Goal: Task Accomplishment & Management: Use online tool/utility

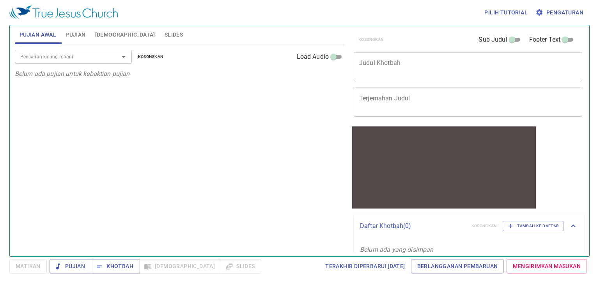
click at [106, 35] on span "Alkitab" at bounding box center [125, 35] width 60 height 10
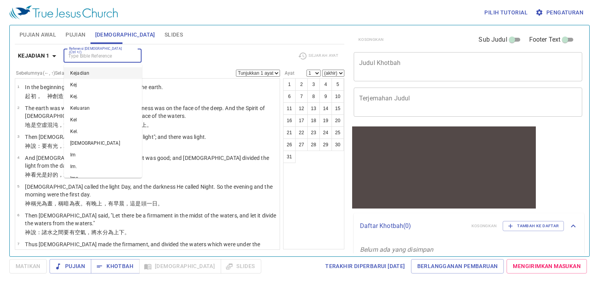
click at [111, 59] on input "Referensi Alkitab (Ctrl +/)" at bounding box center [96, 55] width 60 height 9
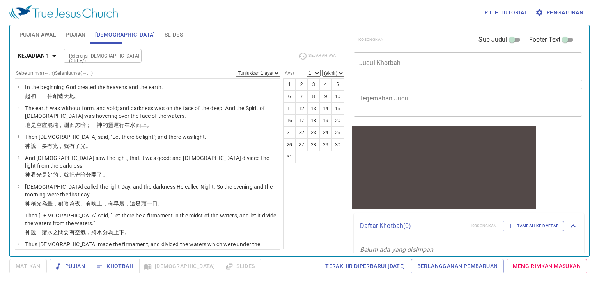
drag, startPoint x: 551, startPoint y: 21, endPoint x: 552, endPoint y: 16, distance: 5.6
click at [552, 16] on div "Pilih tutorial Pengaturan" at bounding box center [297, 12] width 577 height 25
click at [552, 16] on span "Pengaturan" at bounding box center [560, 13] width 46 height 10
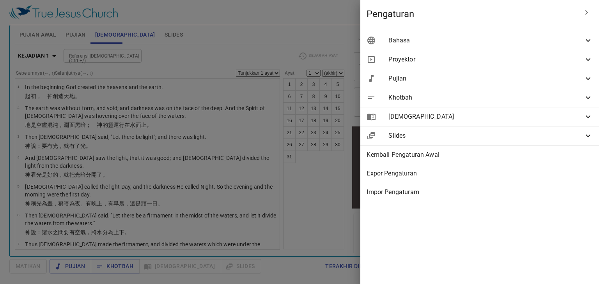
click at [516, 46] on div "Bahasa" at bounding box center [479, 40] width 239 height 19
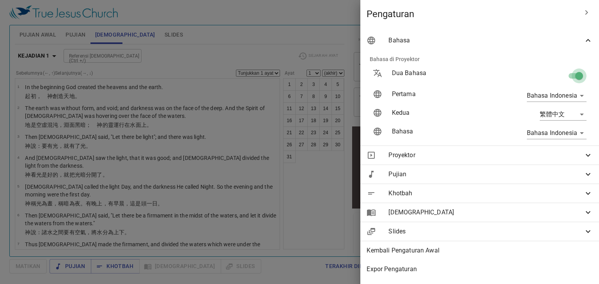
click at [569, 75] on input "checkbox" at bounding box center [579, 77] width 44 height 15
checkbox input "false"
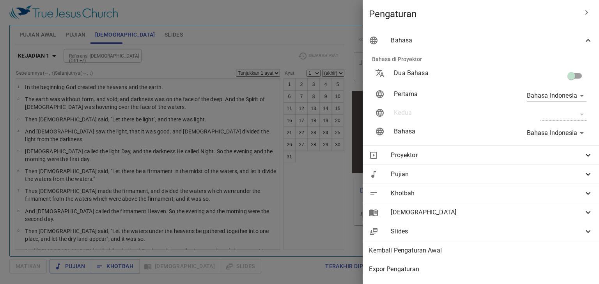
click at [315, 37] on div at bounding box center [299, 142] width 599 height 284
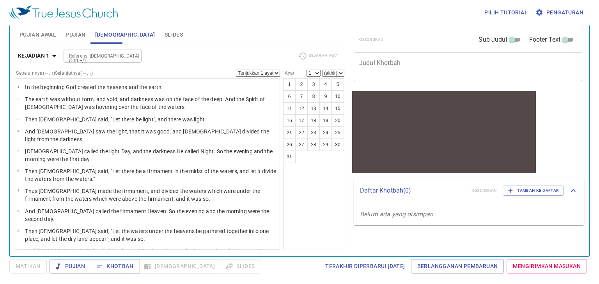
click at [133, 55] on div at bounding box center [133, 56] width 10 height 11
click at [38, 62] on button "Kejadian 1" at bounding box center [38, 56] width 47 height 14
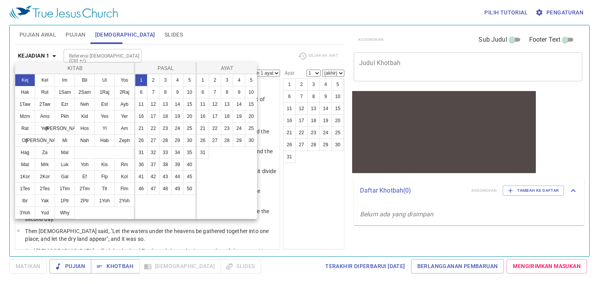
click at [94, 54] on div at bounding box center [299, 142] width 599 height 284
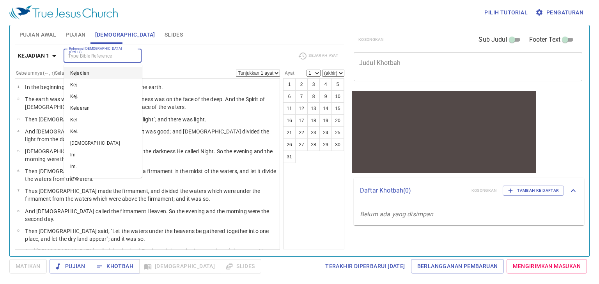
click at [94, 54] on input "Referensi Alkitab (Ctrl +/)" at bounding box center [96, 55] width 60 height 9
type input "yes 43:4"
select select "4"
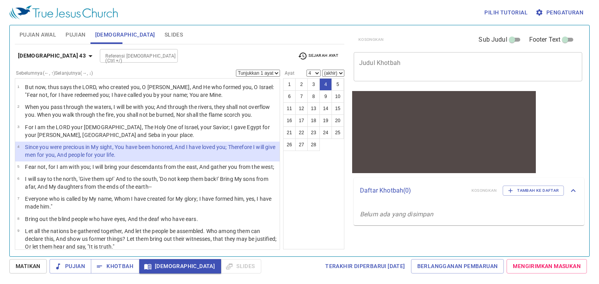
click at [550, 15] on span "Pengaturan" at bounding box center [560, 13] width 46 height 10
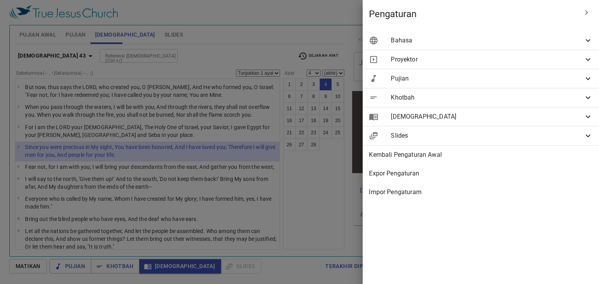
click at [494, 50] on hr at bounding box center [480, 50] width 236 height 0
click at [497, 44] on span "Bahasa" at bounding box center [487, 40] width 193 height 9
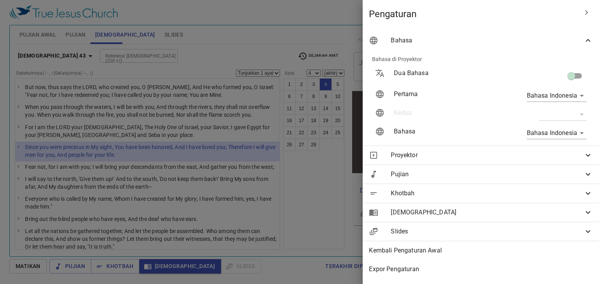
click at [541, 98] on body "Pilih tutorial Pengaturan Pujian Awal Pujian Alkitab Slides Pencarian kidung ro…" at bounding box center [299, 142] width 599 height 284
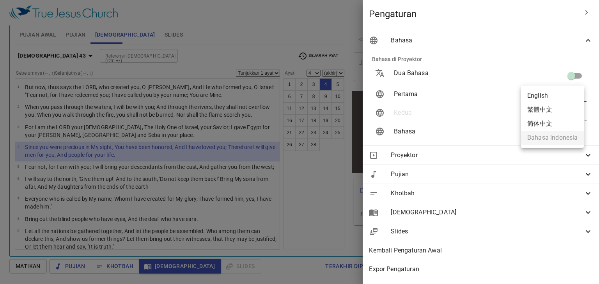
click at [477, 132] on div at bounding box center [299, 142] width 599 height 284
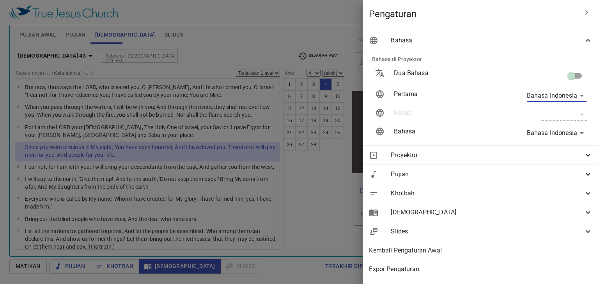
click at [537, 95] on body "Pilih tutorial Pengaturan Pujian Awal Pujian Alkitab Slides Pencarian kidung ro…" at bounding box center [299, 142] width 599 height 284
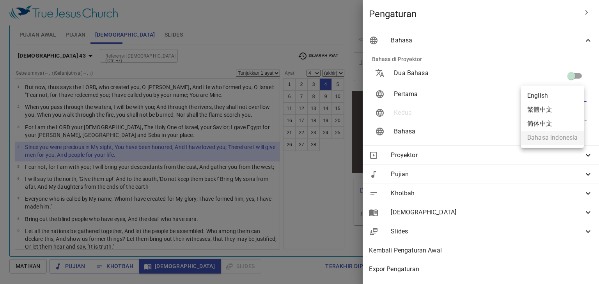
click at [538, 124] on li "简体中文" at bounding box center [552, 124] width 63 height 14
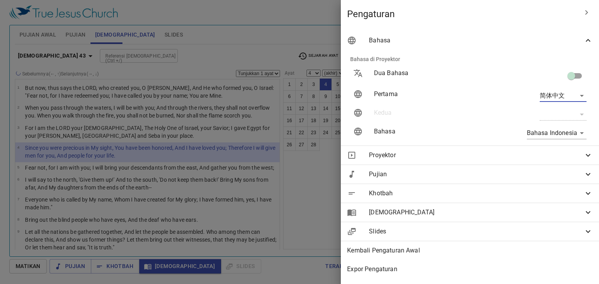
click at [549, 92] on body "Pilih tutorial Pengaturan Pujian Awal Pujian Alkitab Slides Pencarian kidung ro…" at bounding box center [299, 142] width 599 height 284
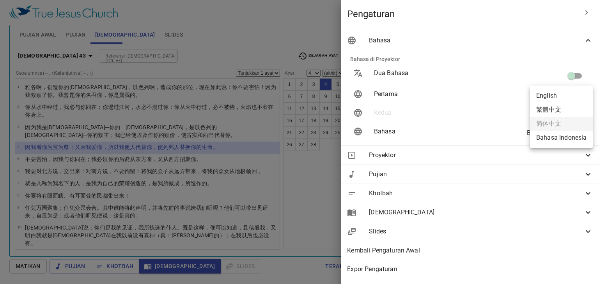
click at [548, 140] on li "Bahasa Indonesia" at bounding box center [561, 138] width 63 height 14
type input "id"
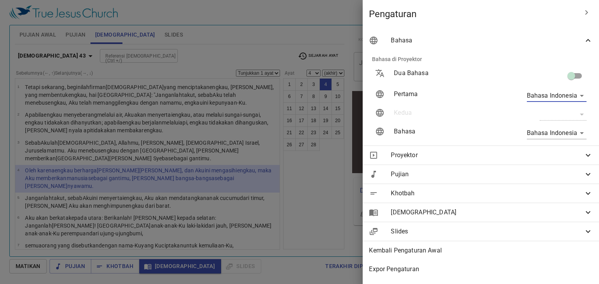
click at [308, 11] on div at bounding box center [299, 142] width 599 height 284
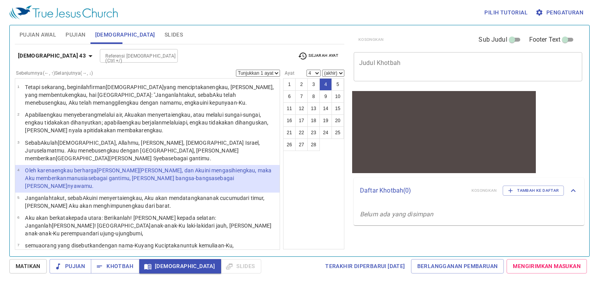
click at [567, 13] on span "Pengaturan" at bounding box center [560, 13] width 46 height 10
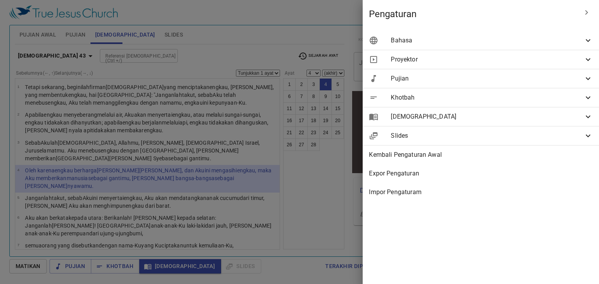
click at [510, 64] on span "Proyektor" at bounding box center [487, 59] width 193 height 9
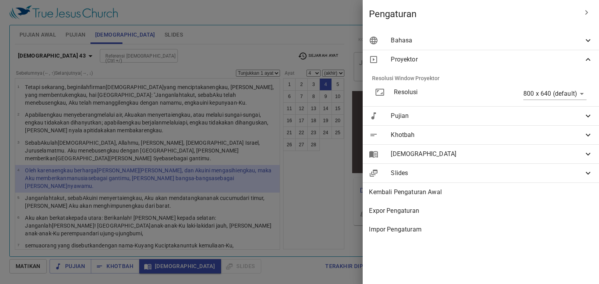
click at [474, 167] on div "Slides" at bounding box center [480, 173] width 236 height 19
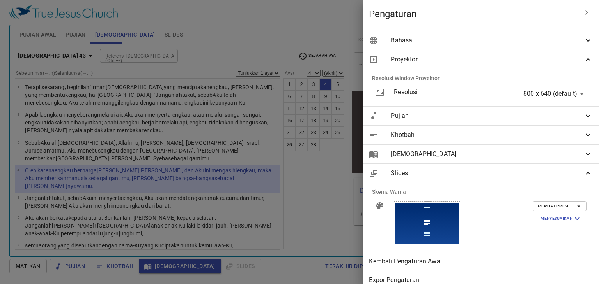
scroll to position [33, 0]
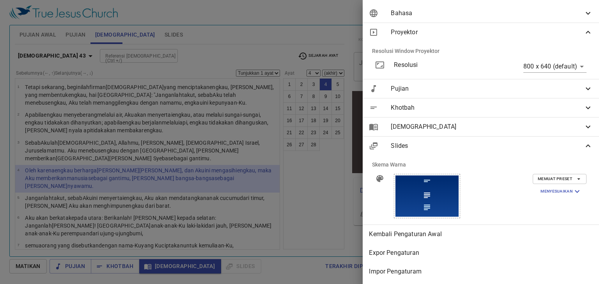
click at [502, 125] on span "Alkitab" at bounding box center [487, 126] width 193 height 9
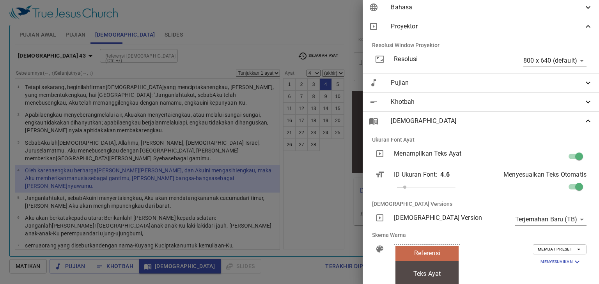
click at [539, 253] on span "Memuat Preset" at bounding box center [559, 249] width 44 height 7
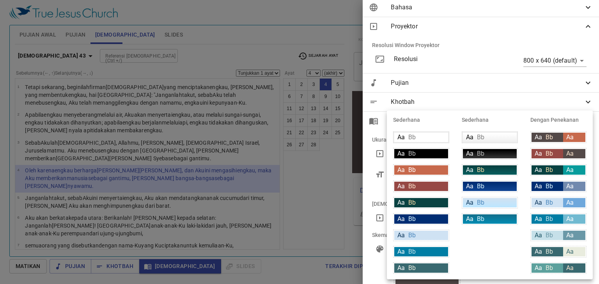
click at [560, 189] on div "Aa Bb" at bounding box center [547, 186] width 32 height 9
type input "#002d73"
type input "#7189ae"
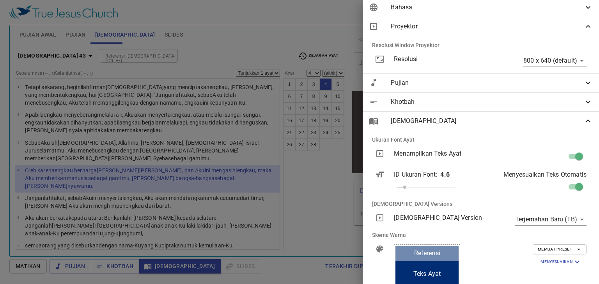
click at [323, 192] on div at bounding box center [299, 142] width 599 height 284
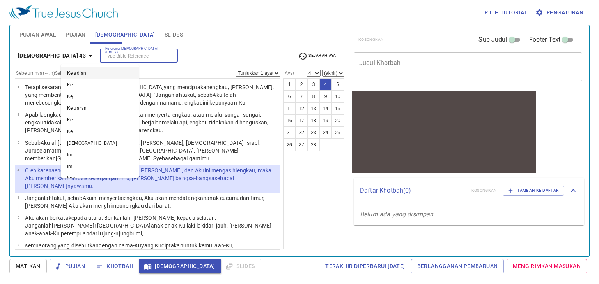
click at [110, 54] on input "Referensi Alkitab (Ctrl +/)" at bounding box center [132, 55] width 60 height 9
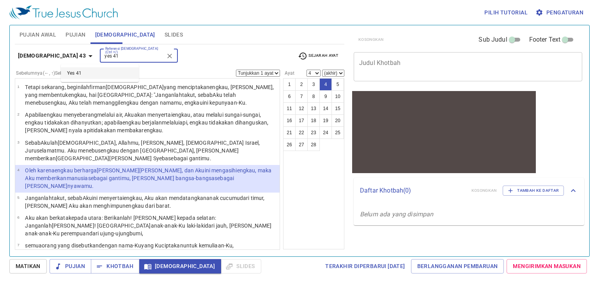
type input "yes 41"
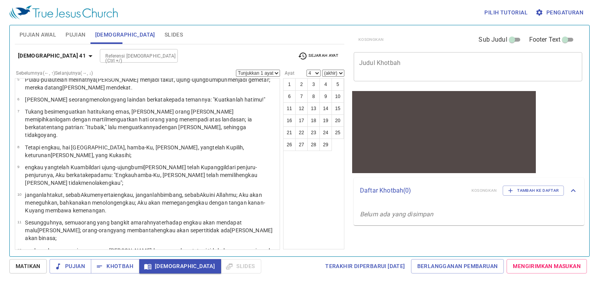
scroll to position [118, 0]
